Goal: Use online tool/utility: Utilize a website feature to perform a specific function

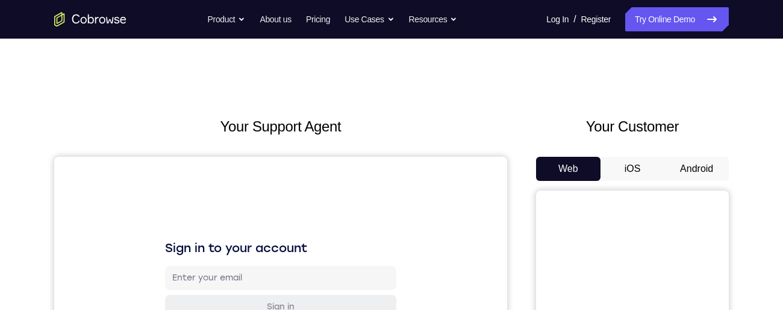
click at [712, 172] on button "Android" at bounding box center [696, 169] width 64 height 24
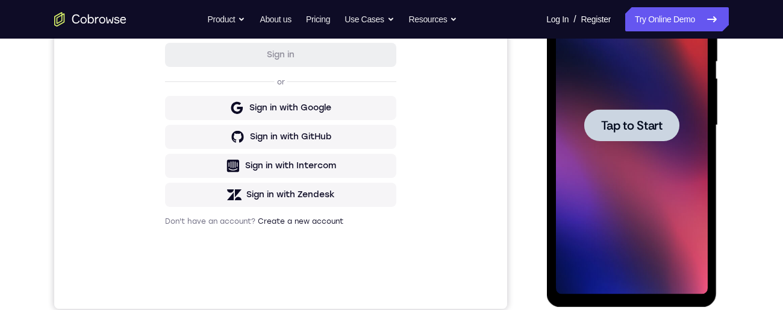
click at [652, 131] on span "Tap to Start" at bounding box center [630, 125] width 61 height 12
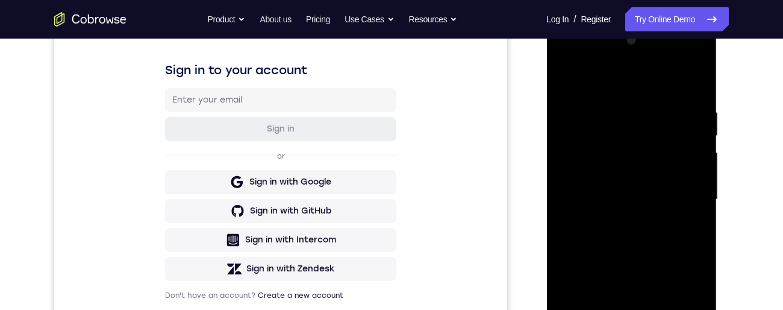
scroll to position [287, 0]
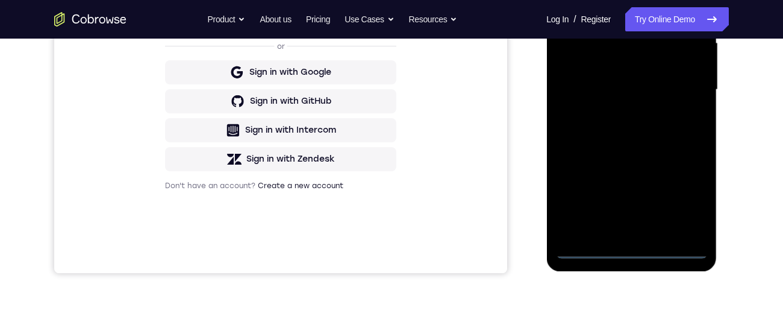
click at [629, 252] on div at bounding box center [631, 89] width 152 height 337
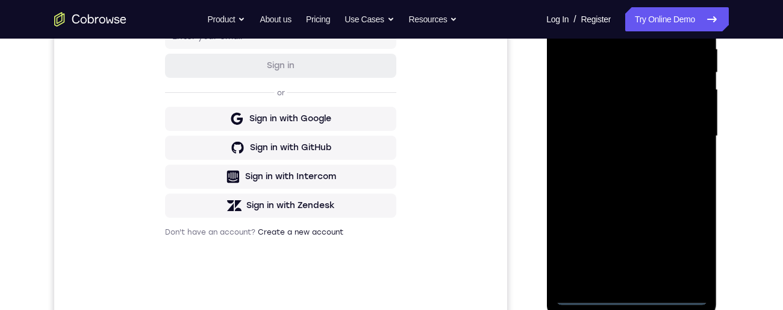
click at [685, 246] on div at bounding box center [631, 135] width 152 height 337
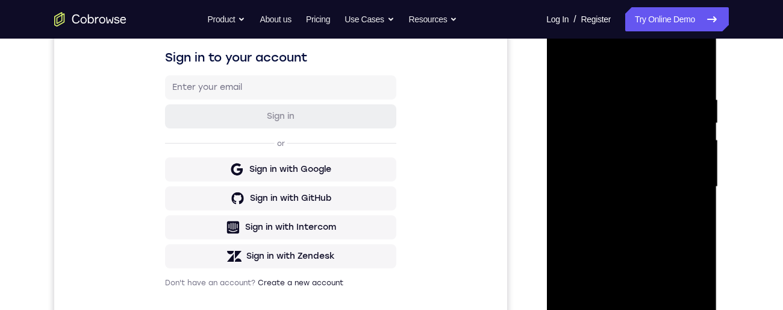
scroll to position [179, 0]
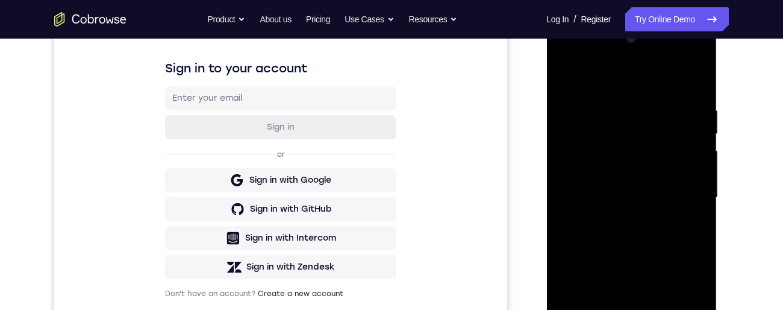
click at [633, 81] on div at bounding box center [631, 197] width 152 height 337
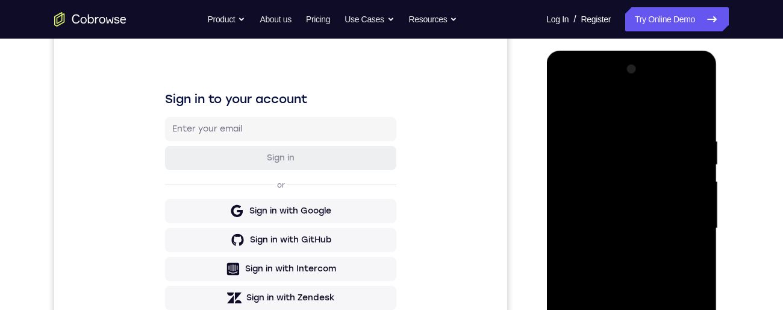
scroll to position [184, 0]
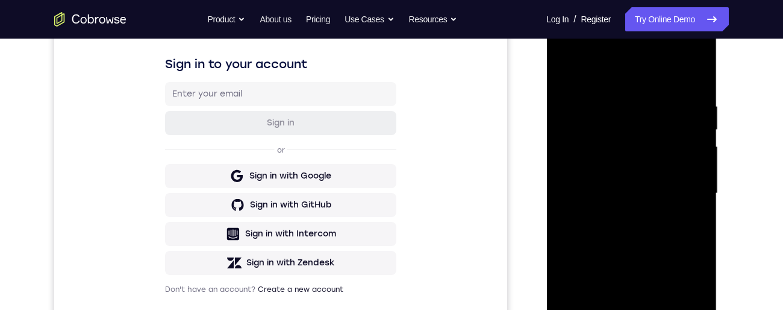
click at [676, 196] on div at bounding box center [631, 193] width 152 height 337
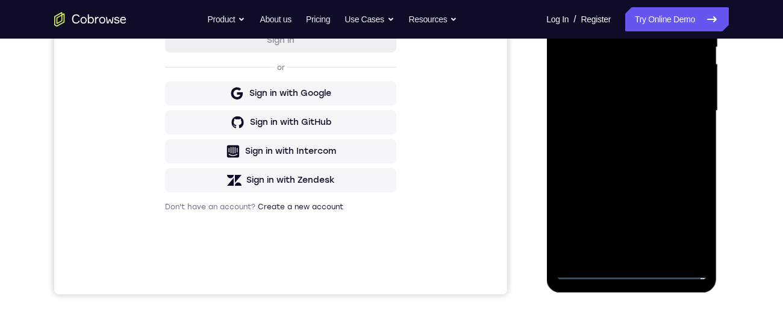
click at [614, 258] on div at bounding box center [631, 110] width 152 height 337
click at [618, 255] on div at bounding box center [631, 110] width 152 height 337
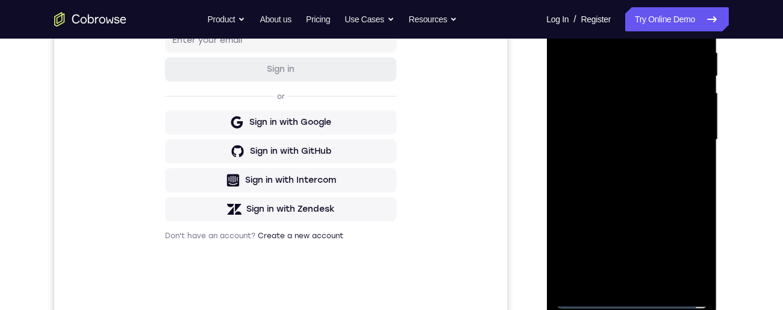
click at [664, 128] on div at bounding box center [631, 139] width 152 height 337
click at [582, 125] on div at bounding box center [631, 139] width 152 height 337
click at [629, 144] on div at bounding box center [631, 139] width 152 height 337
click at [636, 188] on div at bounding box center [631, 139] width 152 height 337
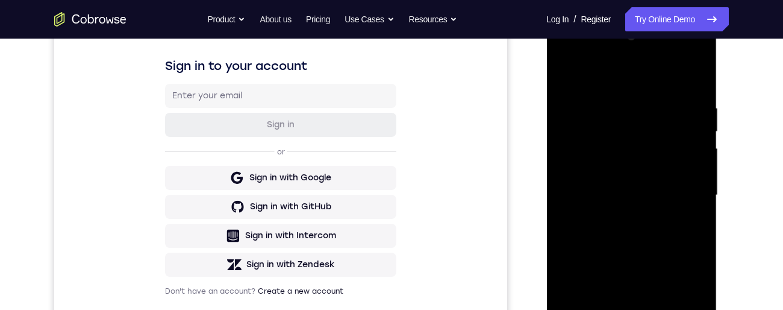
scroll to position [169, 0]
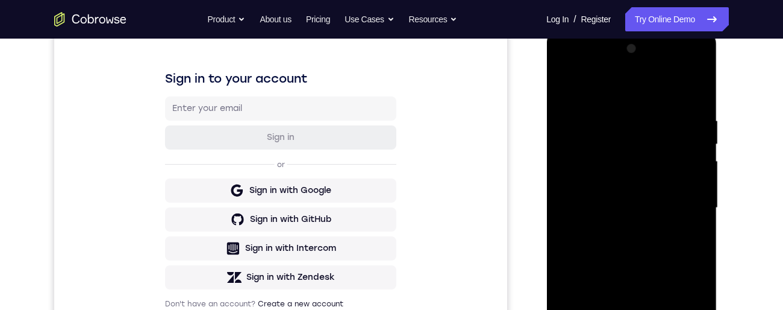
click at [625, 247] on div at bounding box center [631, 207] width 152 height 337
click at [627, 246] on div at bounding box center [631, 207] width 152 height 337
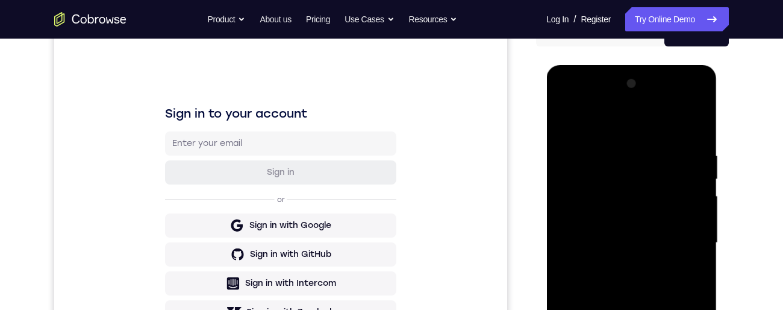
scroll to position [284, 0]
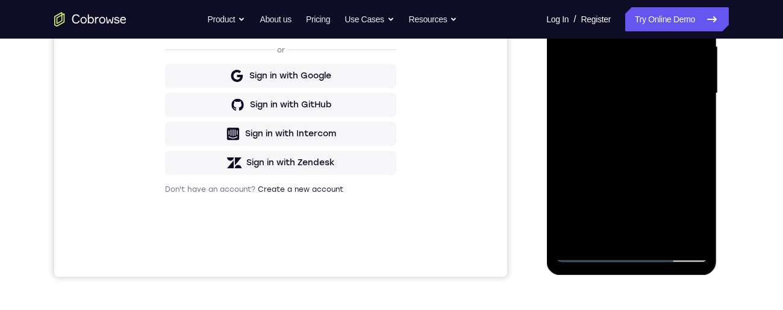
click at [624, 132] on div at bounding box center [631, 93] width 152 height 337
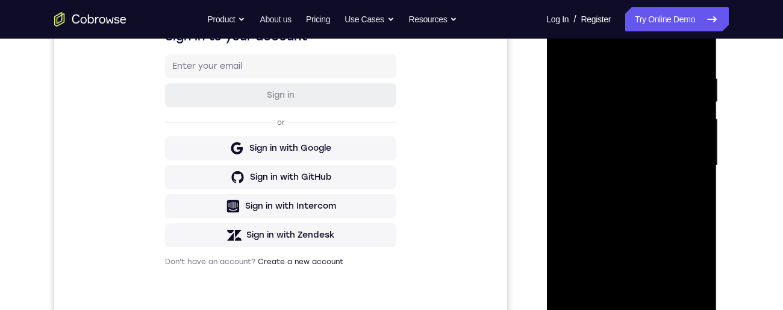
scroll to position [213, 0]
click at [698, 58] on div at bounding box center [631, 164] width 152 height 337
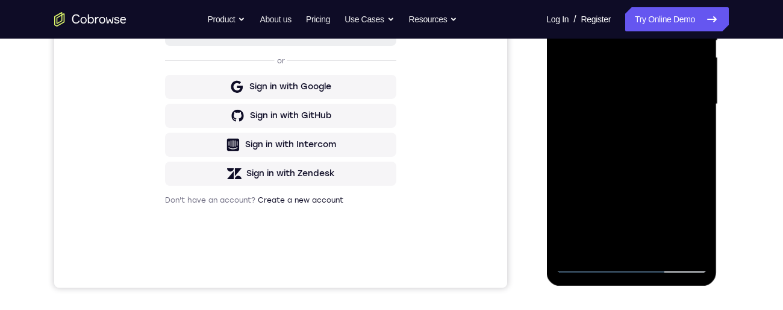
scroll to position [246, 0]
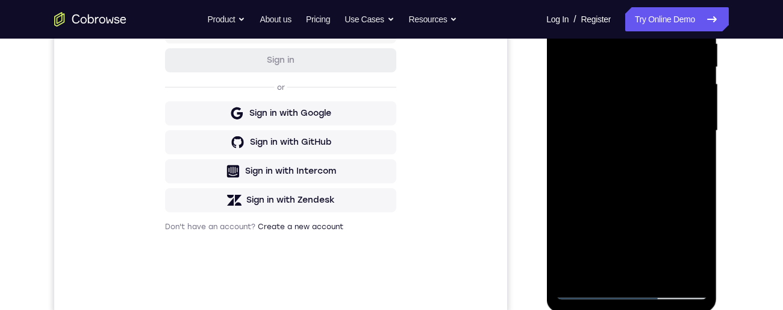
click at [608, 28] on div at bounding box center [631, 130] width 152 height 337
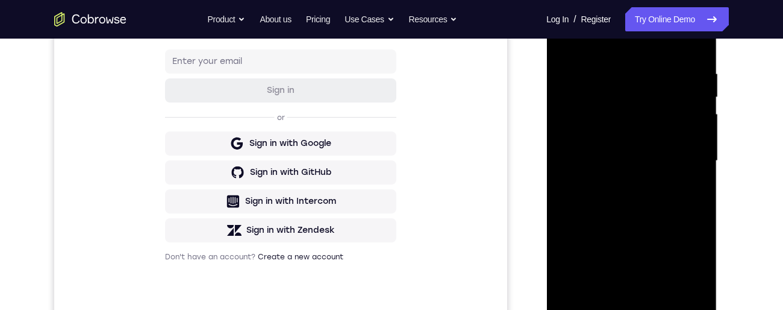
scroll to position [190, 0]
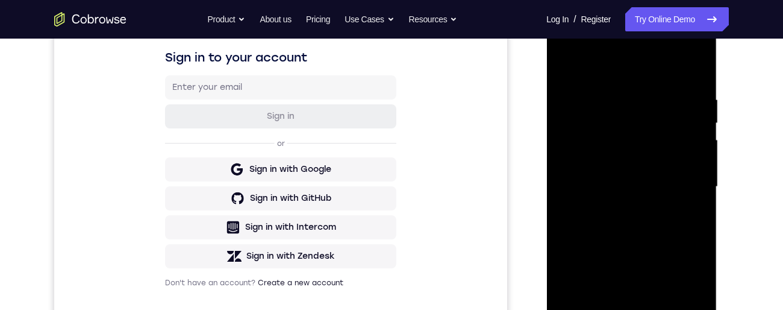
click at [696, 73] on div at bounding box center [631, 186] width 152 height 337
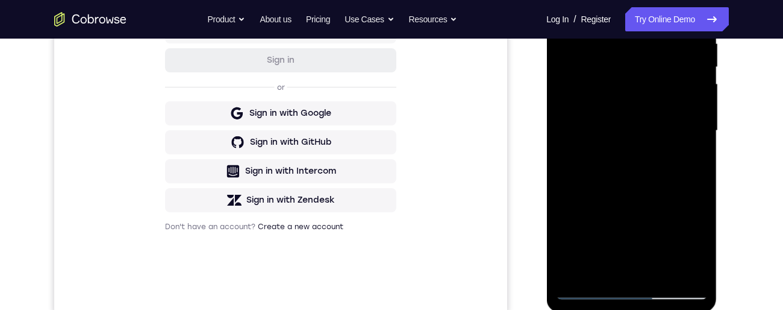
click at [657, 278] on div at bounding box center [631, 130] width 152 height 337
click at [641, 201] on div at bounding box center [631, 130] width 152 height 337
click at [667, 207] on div at bounding box center [631, 130] width 152 height 337
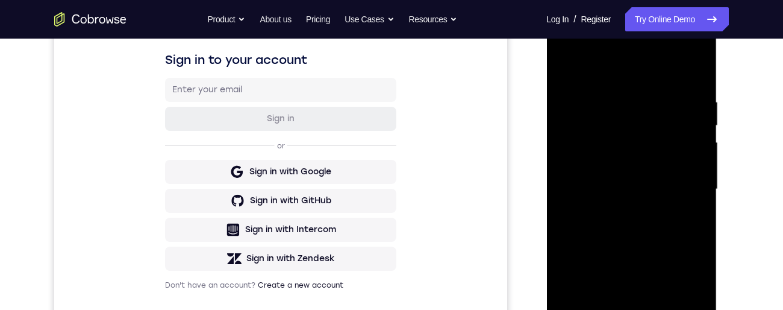
scroll to position [203, 0]
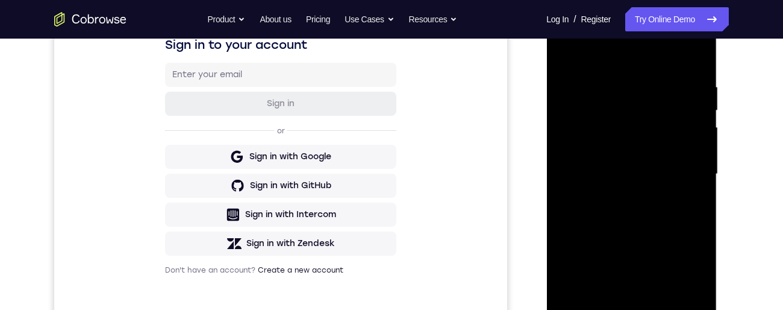
click at [563, 54] on div at bounding box center [631, 173] width 152 height 337
click at [697, 110] on div at bounding box center [631, 173] width 152 height 337
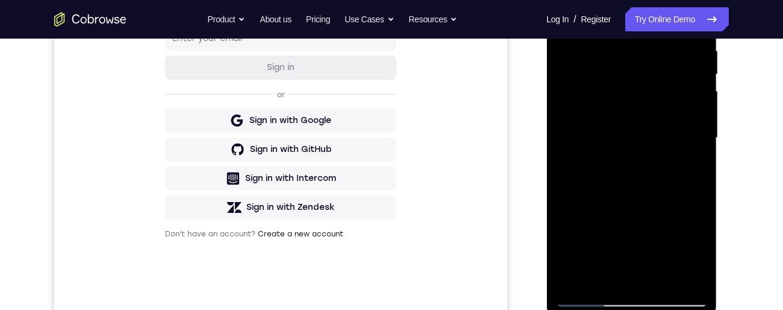
scroll to position [190, 0]
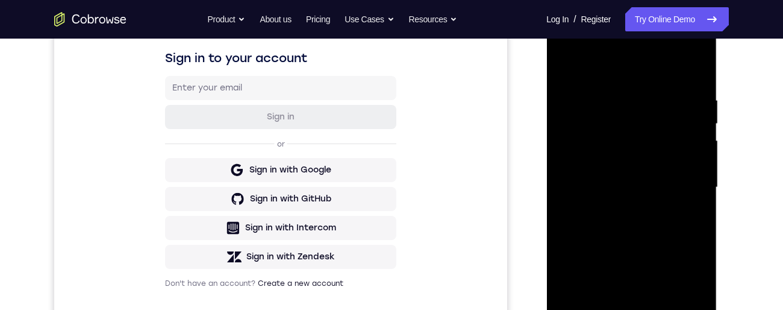
click at [568, 61] on div at bounding box center [631, 187] width 152 height 337
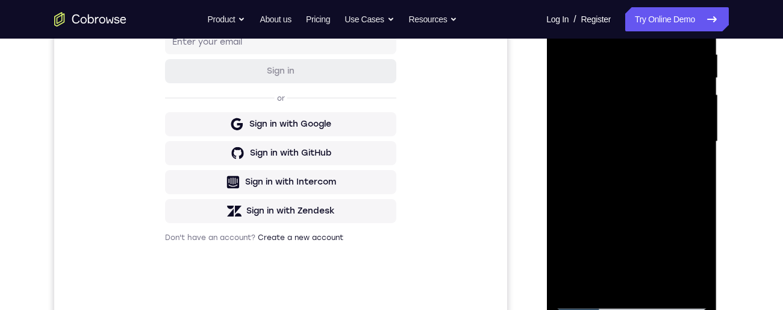
click at [632, 286] on div at bounding box center [631, 141] width 152 height 337
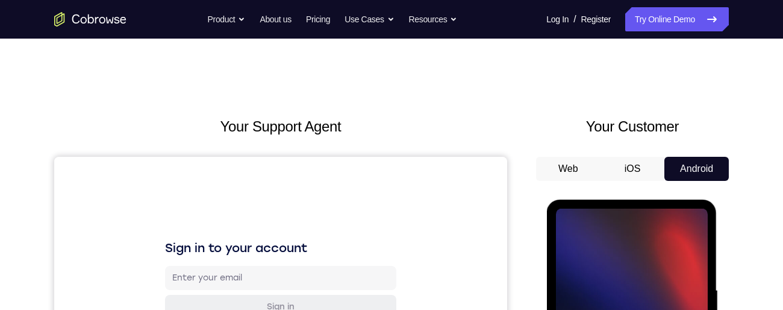
scroll to position [98, 0]
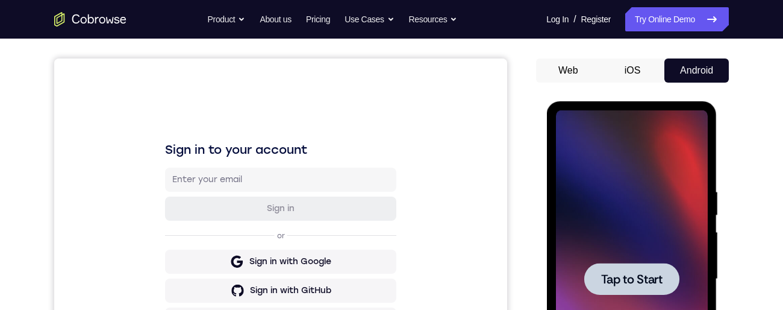
click at [655, 284] on span "Tap to Start" at bounding box center [630, 279] width 61 height 12
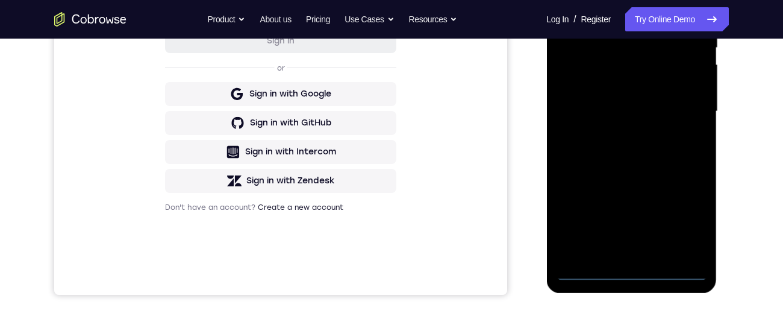
scroll to position [262, 0]
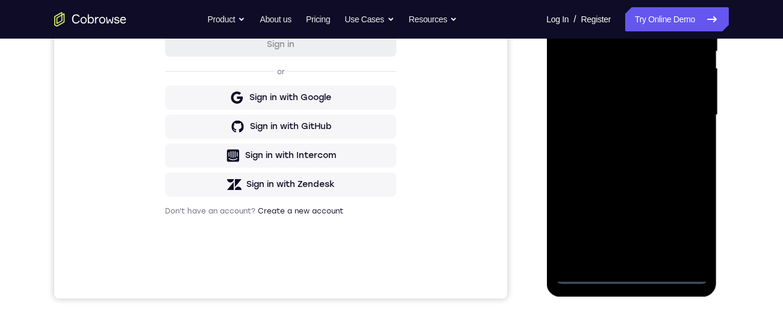
click at [636, 277] on div at bounding box center [631, 114] width 152 height 337
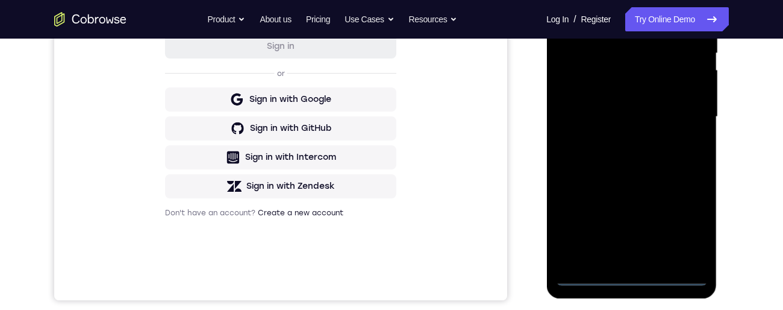
scroll to position [238, 0]
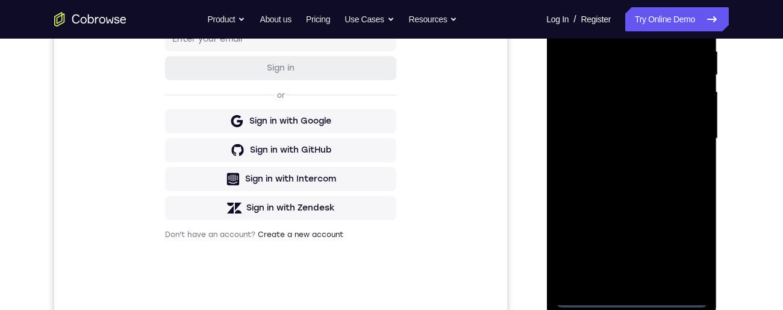
click at [689, 242] on div at bounding box center [631, 138] width 152 height 337
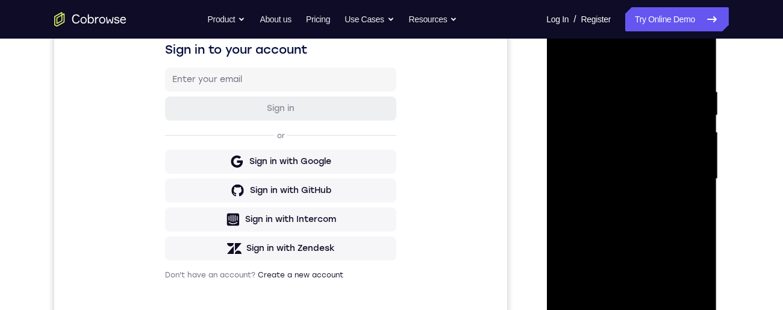
scroll to position [154, 0]
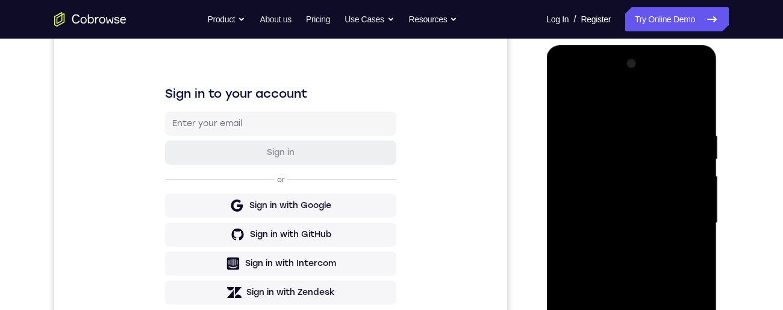
click at [655, 105] on div at bounding box center [631, 222] width 152 height 337
click at [680, 220] on div at bounding box center [631, 222] width 152 height 337
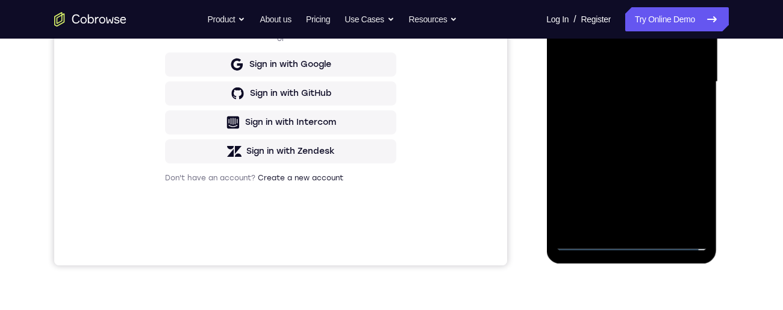
scroll to position [308, 0]
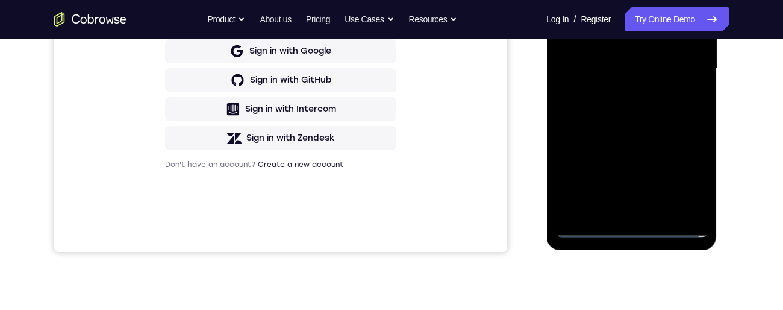
click at [621, 209] on div at bounding box center [631, 68] width 152 height 337
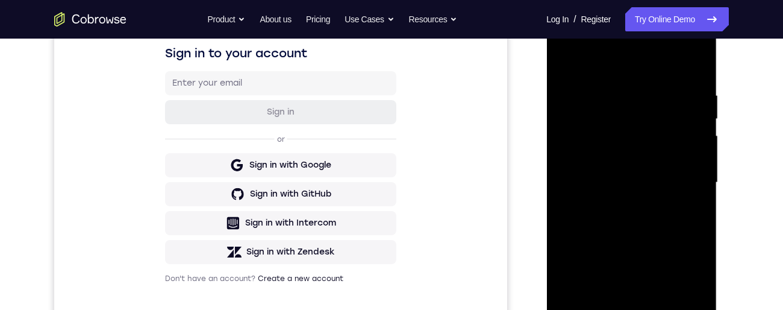
scroll to position [342, 0]
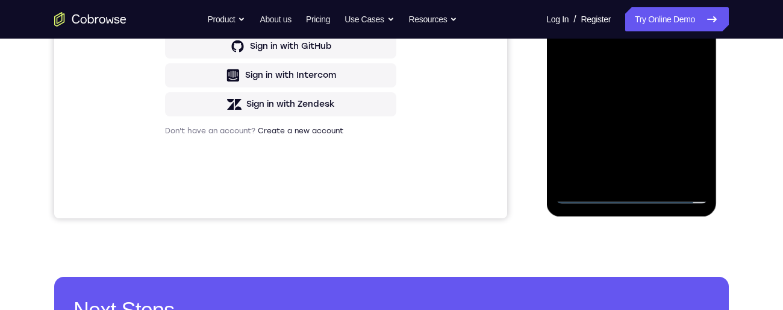
click at [618, 184] on div at bounding box center [631, 34] width 152 height 337
click at [619, 181] on div at bounding box center [631, 34] width 152 height 337
click at [614, 22] on div at bounding box center [631, 34] width 152 height 337
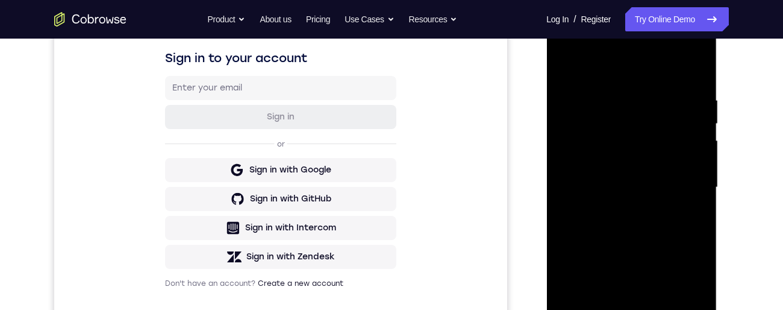
click at [594, 183] on div at bounding box center [631, 187] width 152 height 337
click at [603, 135] on div at bounding box center [631, 187] width 152 height 337
click at [594, 161] on div at bounding box center [631, 187] width 152 height 337
click at [649, 189] on div at bounding box center [631, 187] width 152 height 337
click at [653, 229] on div at bounding box center [631, 187] width 152 height 337
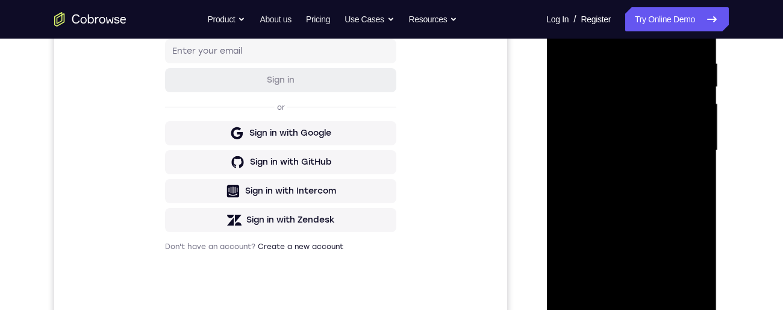
scroll to position [226, 0]
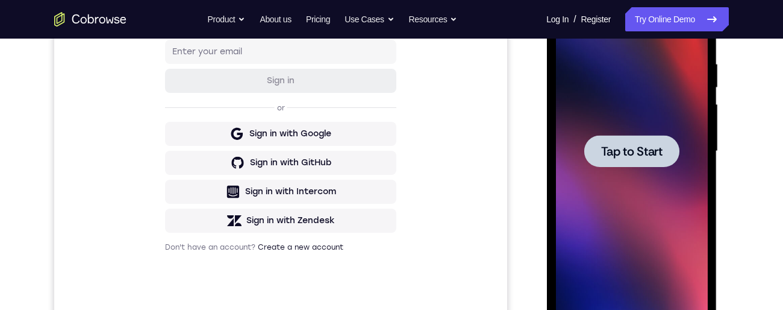
click at [657, 148] on span "Tap to Start" at bounding box center [630, 151] width 61 height 12
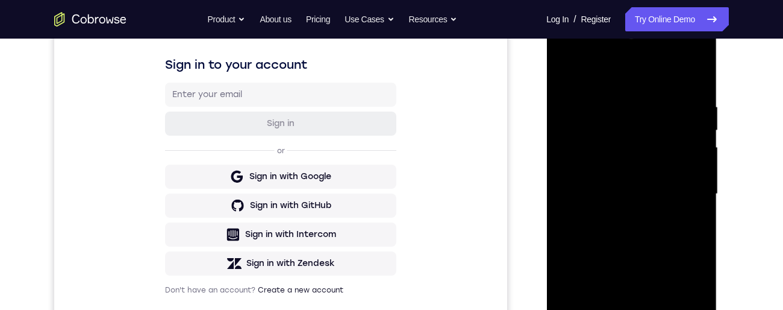
scroll to position [294, 0]
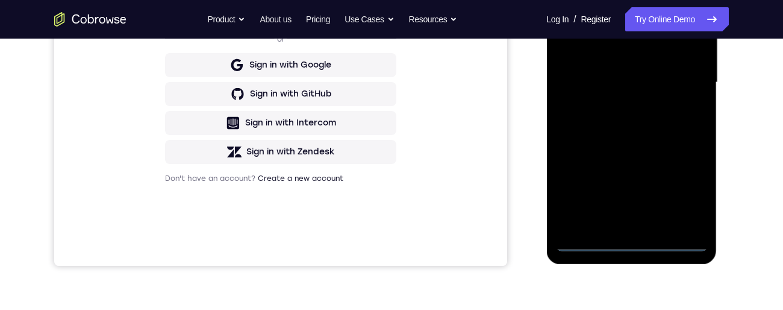
click at [638, 237] on div at bounding box center [631, 82] width 152 height 337
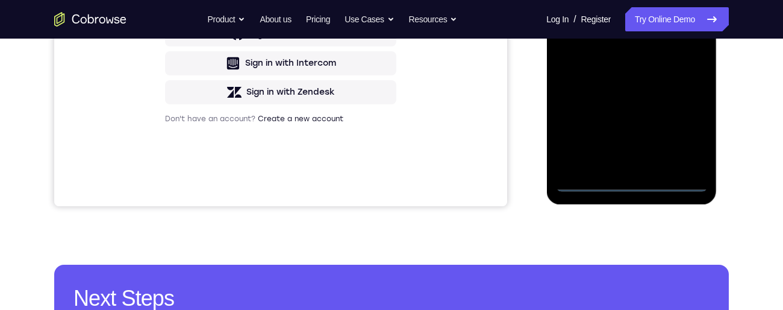
click at [634, 182] on div at bounding box center [631, 22] width 152 height 337
click at [688, 126] on div at bounding box center [631, 22] width 152 height 337
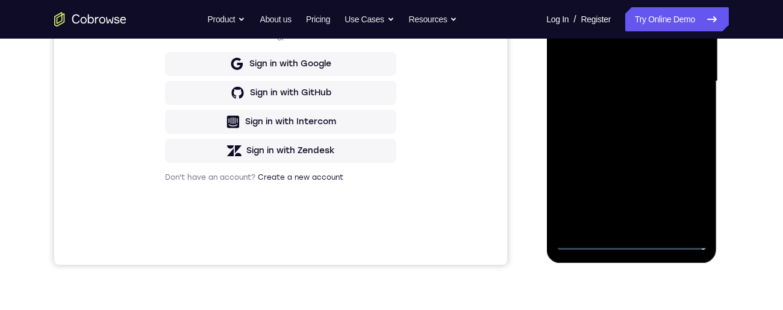
scroll to position [294, 0]
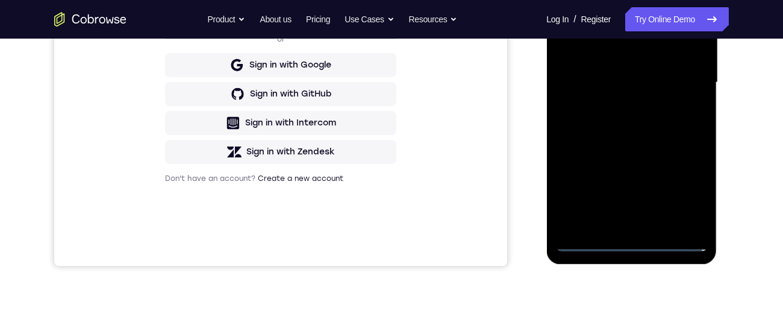
click at [691, 188] on div at bounding box center [631, 82] width 152 height 337
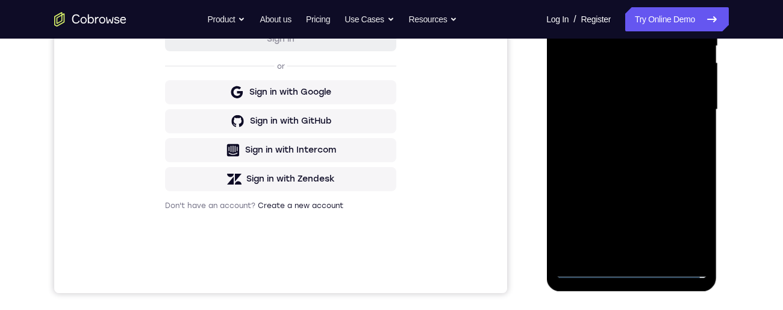
click at [681, 221] on div at bounding box center [631, 109] width 152 height 337
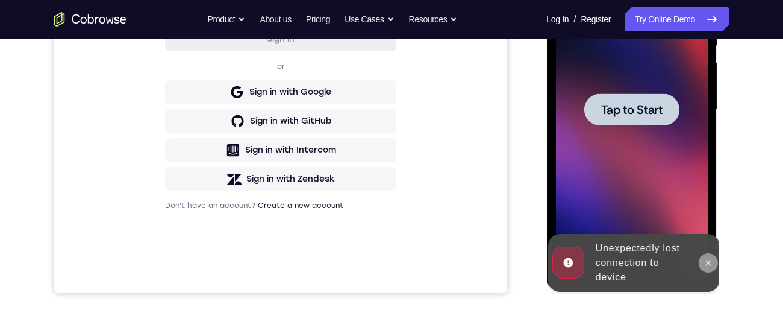
click at [710, 258] on icon at bounding box center [708, 263] width 10 height 10
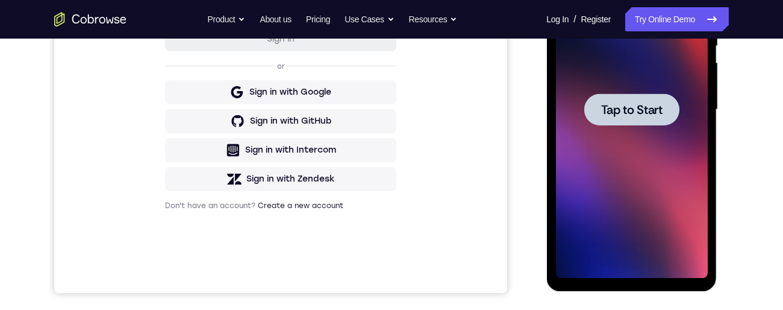
click at [623, 109] on span "Tap to Start" at bounding box center [630, 110] width 61 height 12
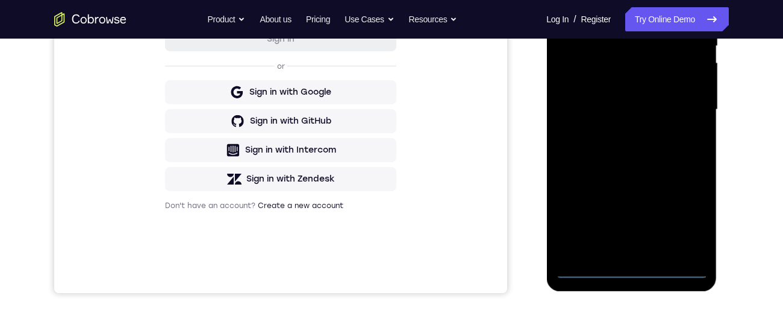
click at [626, 264] on div at bounding box center [631, 109] width 152 height 337
click at [630, 264] on div at bounding box center [631, 109] width 152 height 337
click at [656, 195] on div at bounding box center [631, 109] width 152 height 337
click at [644, 179] on div at bounding box center [631, 109] width 152 height 337
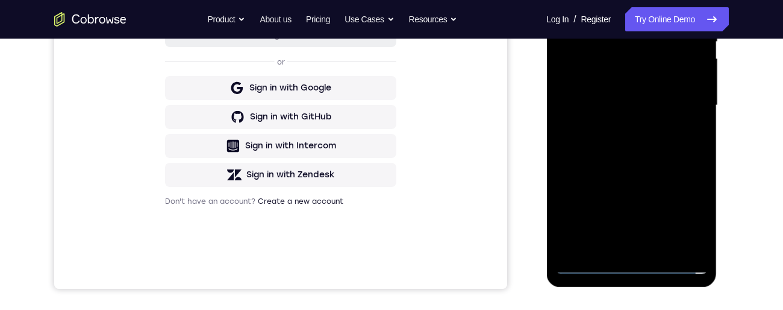
scroll to position [289, 0]
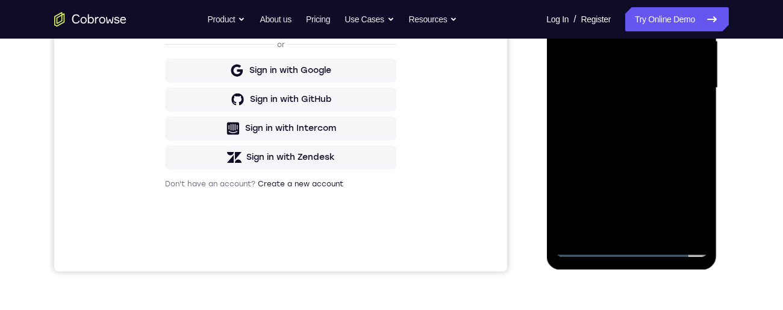
click at [635, 243] on div at bounding box center [631, 87] width 152 height 337
click at [627, 251] on div at bounding box center [631, 87] width 152 height 337
click at [682, 199] on div at bounding box center [631, 87] width 152 height 337
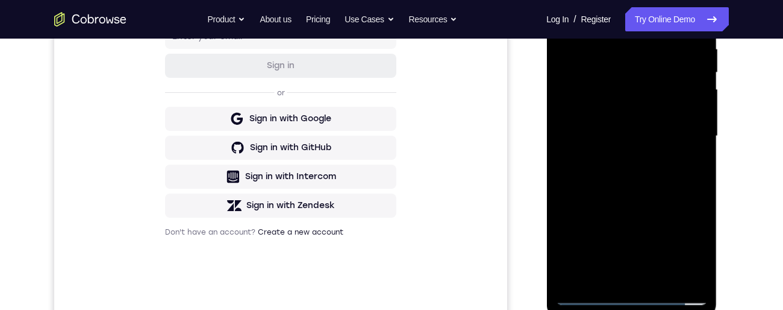
click at [659, 10] on div at bounding box center [631, 135] width 152 height 337
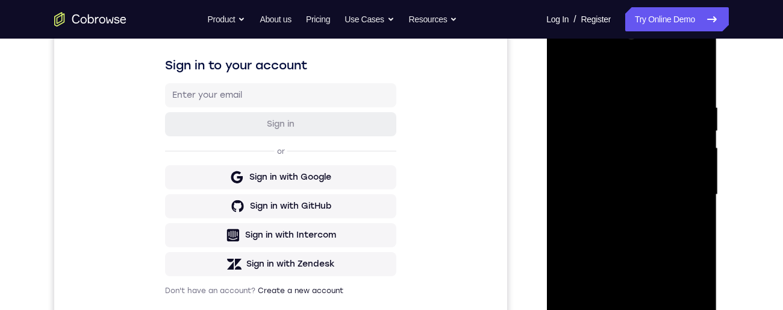
click at [574, 167] on div at bounding box center [631, 194] width 152 height 337
click at [636, 189] on div at bounding box center [631, 194] width 152 height 337
click at [609, 181] on div at bounding box center [631, 194] width 152 height 337
click at [635, 203] on div at bounding box center [631, 194] width 152 height 337
click at [634, 222] on div at bounding box center [631, 194] width 152 height 337
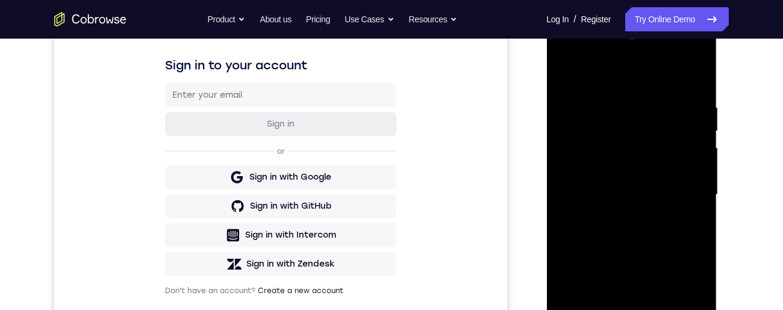
click at [653, 151] on div at bounding box center [631, 194] width 152 height 337
click at [632, 206] on div at bounding box center [631, 194] width 152 height 337
click at [633, 231] on div at bounding box center [631, 194] width 152 height 337
click at [634, 221] on div at bounding box center [631, 194] width 152 height 337
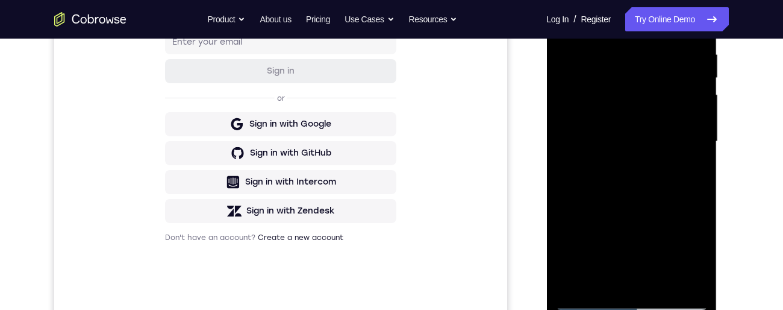
click at [584, 293] on div at bounding box center [631, 141] width 152 height 337
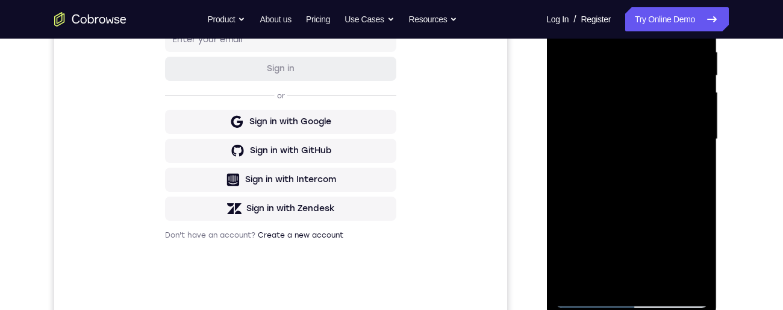
click at [646, 121] on div at bounding box center [631, 138] width 152 height 337
click at [659, 120] on div at bounding box center [631, 138] width 152 height 337
click at [652, 73] on div at bounding box center [631, 138] width 152 height 337
click at [638, 195] on div at bounding box center [631, 138] width 152 height 337
click at [638, 189] on div at bounding box center [631, 138] width 152 height 337
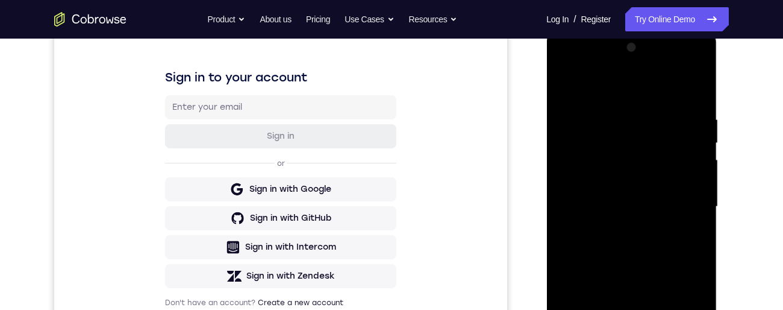
scroll to position [142, 0]
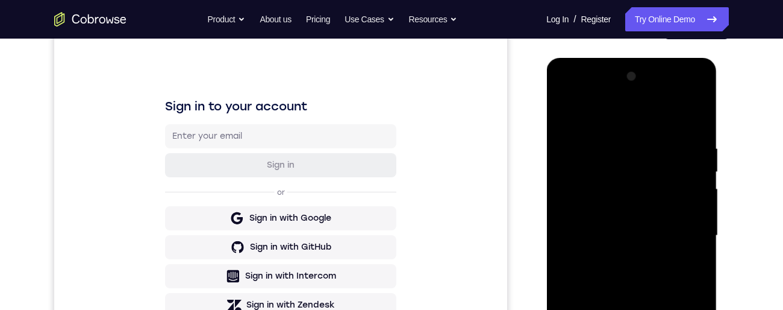
click at [567, 93] on div at bounding box center [631, 235] width 152 height 337
click at [570, 102] on div at bounding box center [631, 235] width 152 height 337
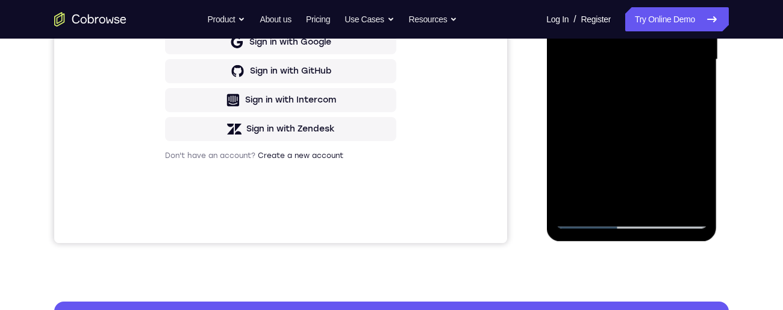
scroll to position [270, 0]
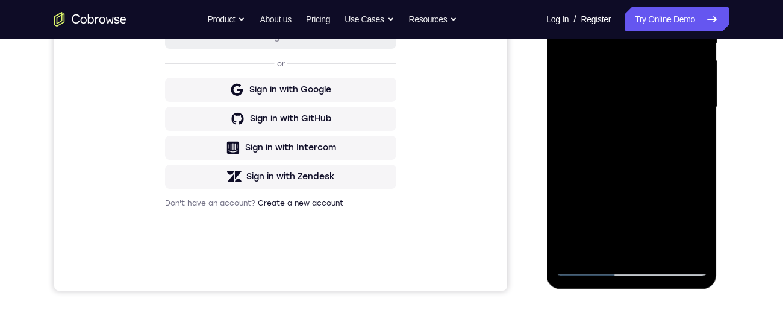
click at [585, 258] on div at bounding box center [631, 107] width 152 height 337
click at [591, 265] on div at bounding box center [631, 107] width 152 height 337
click at [588, 265] on div at bounding box center [631, 107] width 152 height 337
click at [593, 264] on div at bounding box center [631, 107] width 152 height 337
click at [614, 73] on div at bounding box center [631, 107] width 152 height 337
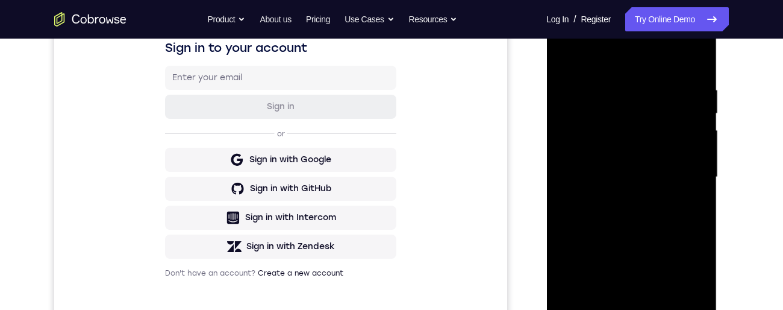
click at [658, 114] on div at bounding box center [631, 176] width 152 height 337
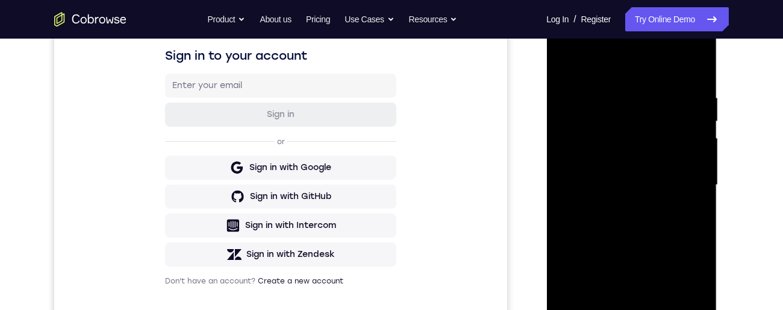
click at [696, 63] on div at bounding box center [631, 184] width 152 height 337
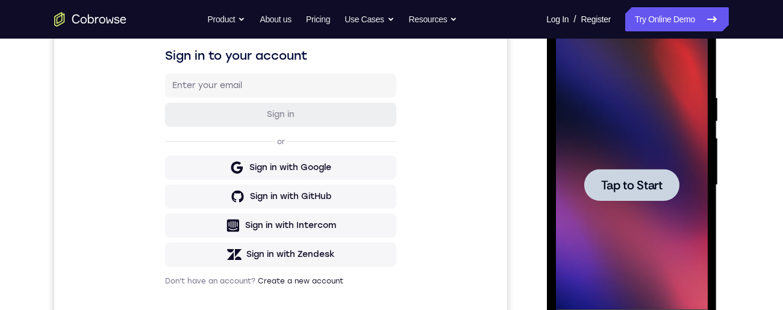
scroll to position [238, 0]
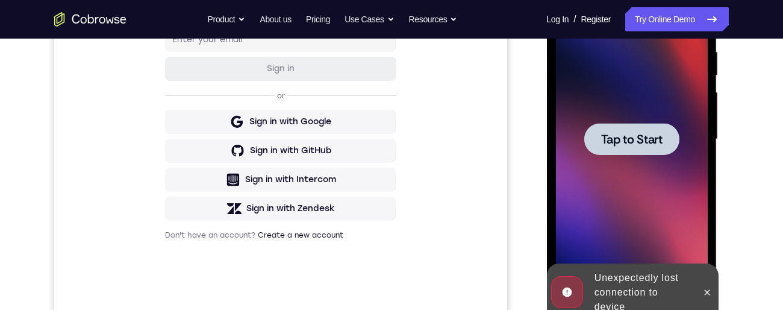
click at [645, 134] on span "Tap to Start" at bounding box center [630, 139] width 61 height 12
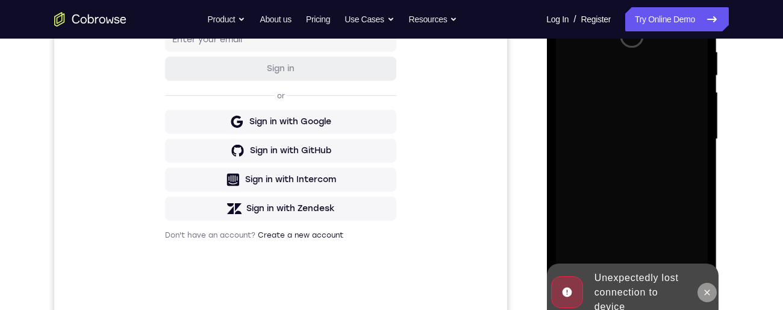
click at [710, 293] on icon at bounding box center [707, 292] width 10 height 10
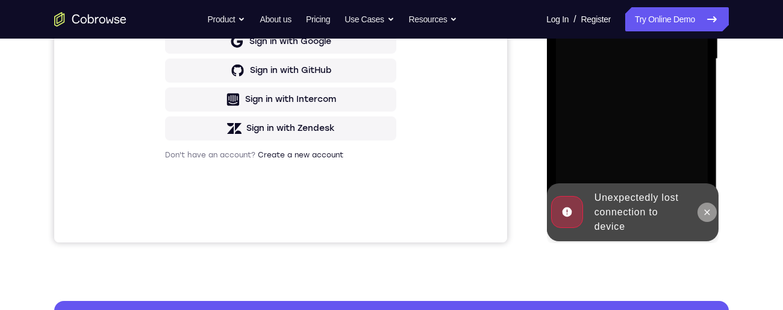
scroll to position [203, 0]
